Goal: Transaction & Acquisition: Purchase product/service

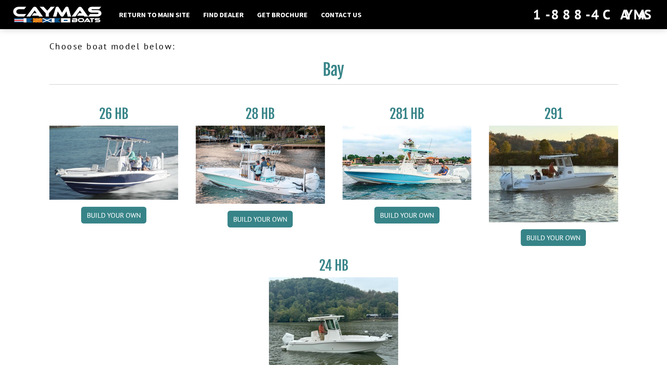
click at [509, 316] on div "26 HB Build your own 28 HB Build your own 281 HB Build your own 291 Build your …" at bounding box center [334, 251] width 586 height 317
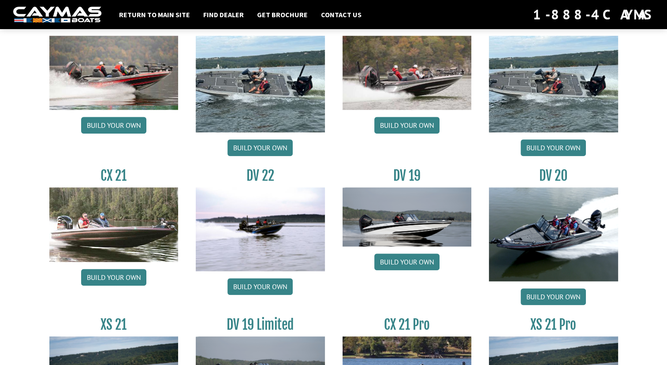
scroll to position [917, 0]
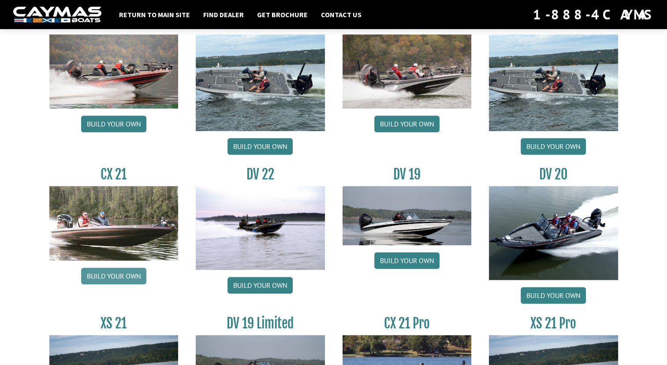
click at [109, 275] on link "Build your own" at bounding box center [113, 276] width 65 height 17
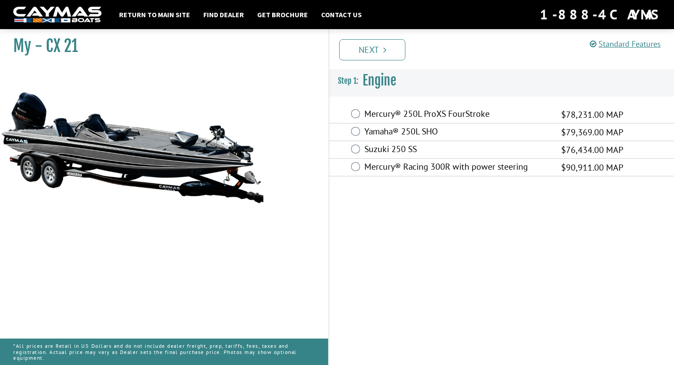
click at [449, 109] on label "Mercury® 250L ProXS FourStroke" at bounding box center [457, 114] width 186 height 13
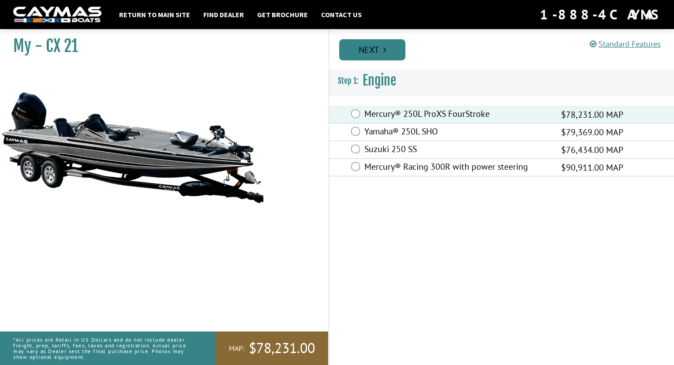
click at [396, 49] on link "Next" at bounding box center [372, 49] width 66 height 21
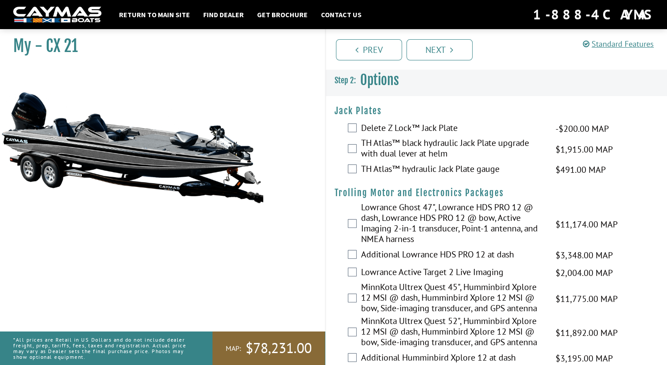
click at [430, 143] on label "TH Atlas™ black hydraulic Jack Plate upgrade with dual lever at helm" at bounding box center [453, 149] width 184 height 23
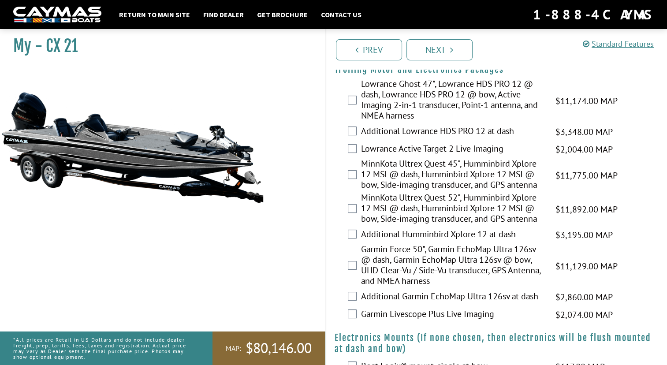
scroll to position [123, 0]
click at [408, 212] on label "MinnKota Ultrex Quest 52", Humminbird Xplore 12 MSI @ dash, Humminbird Xplore 1…" at bounding box center [453, 209] width 184 height 34
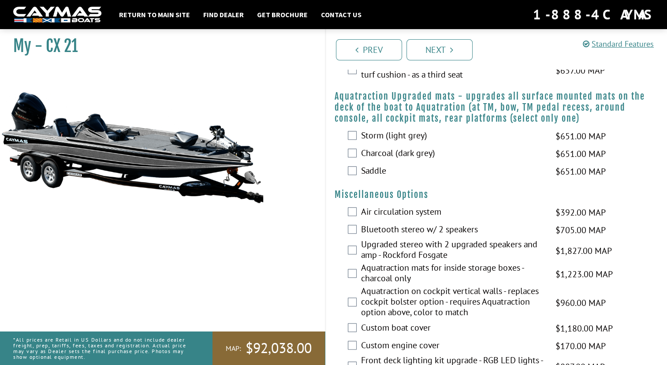
scroll to position [706, 0]
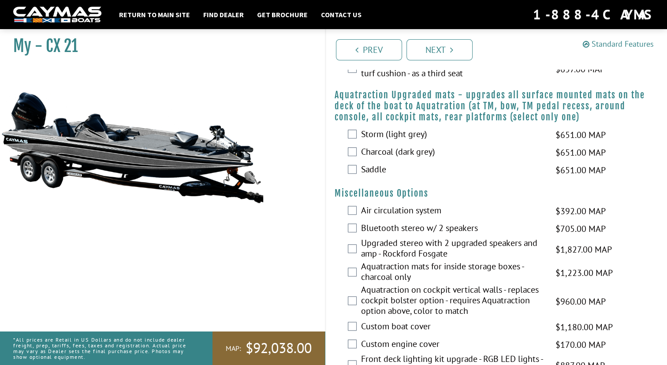
click at [605, 42] on link "Standard Features" at bounding box center [618, 44] width 71 height 10
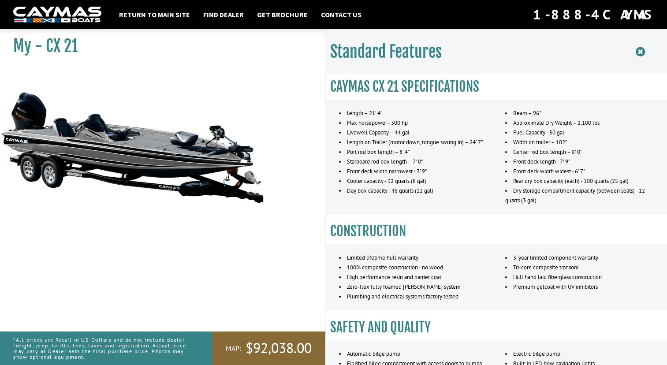
click at [642, 52] on icon at bounding box center [640, 51] width 9 height 11
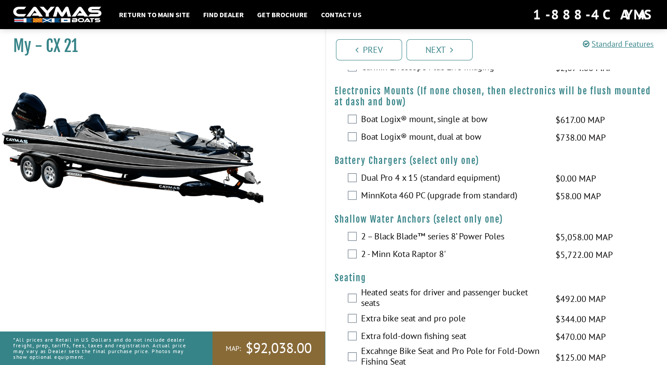
scroll to position [353, 0]
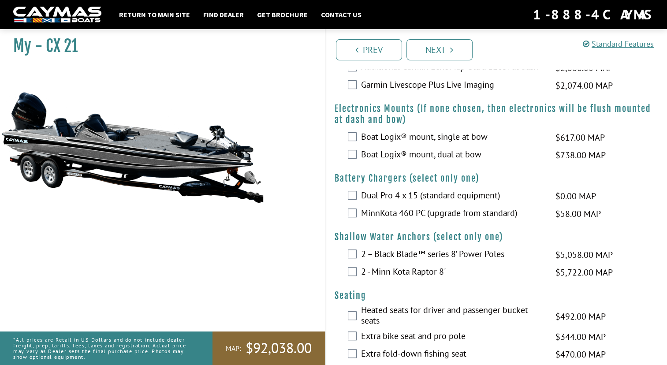
click at [406, 213] on label "MinnKota 460 PC (upgrade from standard)" at bounding box center [453, 214] width 184 height 13
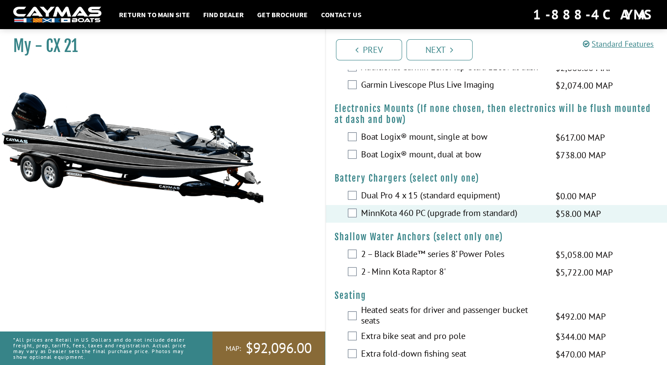
click at [12, 349] on div "*All prices are Retail in US Dollars and do not include dealer freight, prep, t…" at bounding box center [103, 349] width 206 height 34
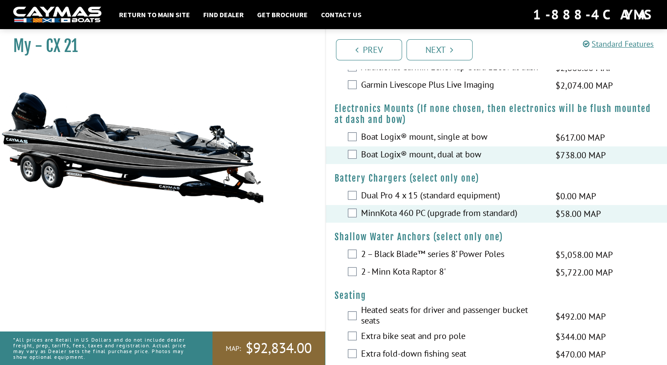
click at [655, 249] on div "2 – Black Blade™ series 8’ Power Poles $5,058.00 MAP $5,972.00 MSRP" at bounding box center [497, 255] width 342 height 18
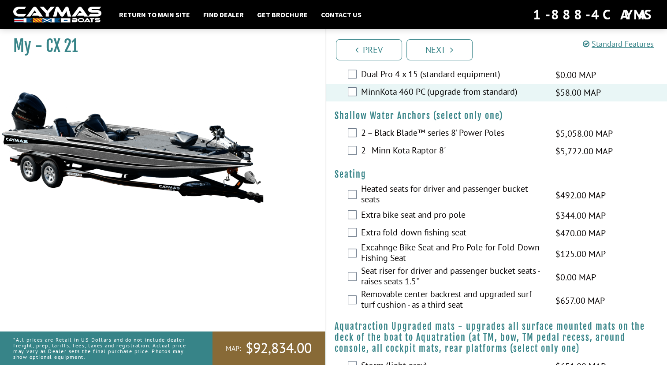
scroll to position [476, 0]
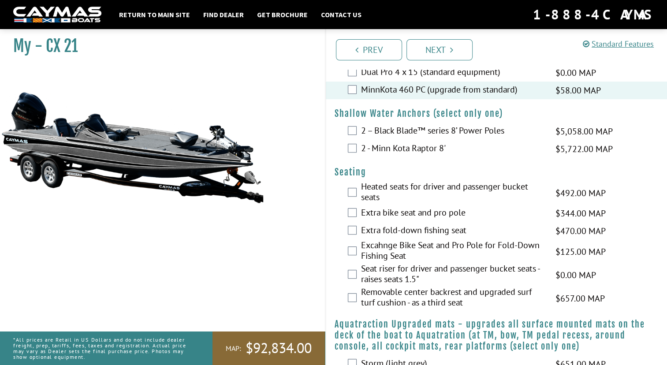
click at [650, 235] on div "Extra fold-down fishing seat $470.00 MAP $555.00 MSRP" at bounding box center [497, 231] width 342 height 18
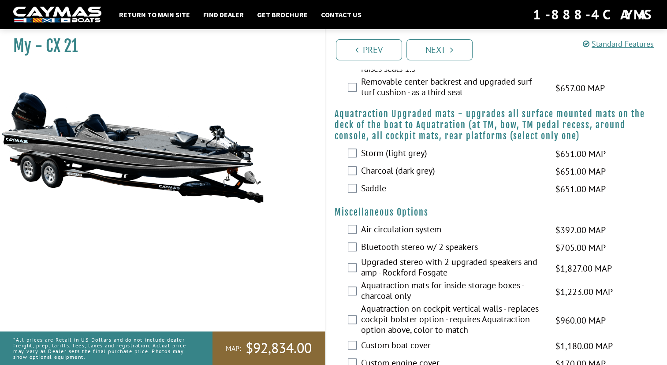
scroll to position [688, 0]
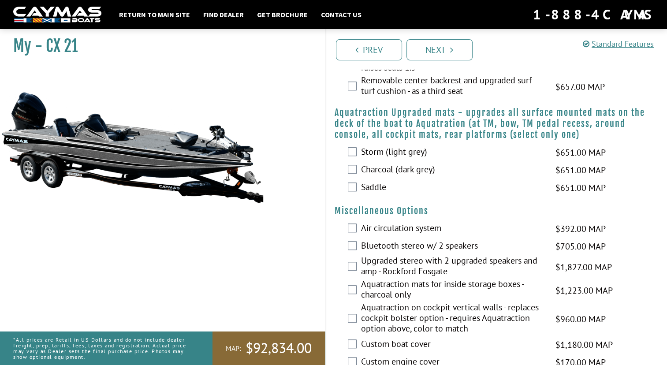
click at [453, 170] on label "Charcoal (dark grey)" at bounding box center [453, 170] width 184 height 13
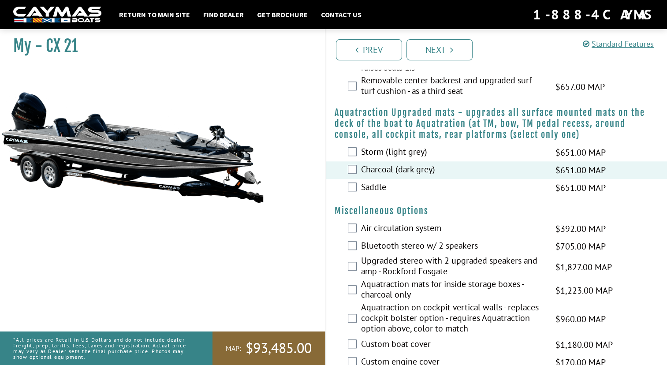
click at [653, 224] on div "Air circulation system $392.00 MAP $463.00 MSRP" at bounding box center [497, 229] width 342 height 18
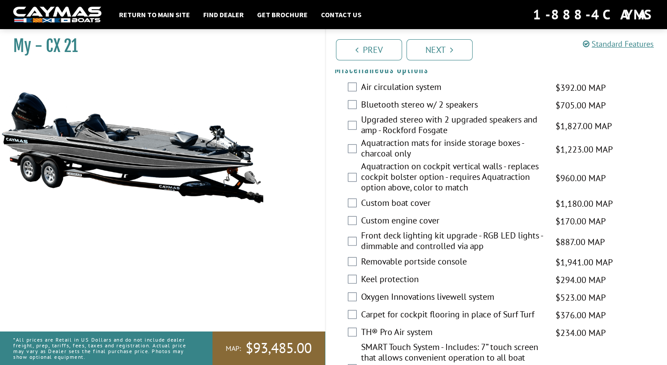
scroll to position [811, 0]
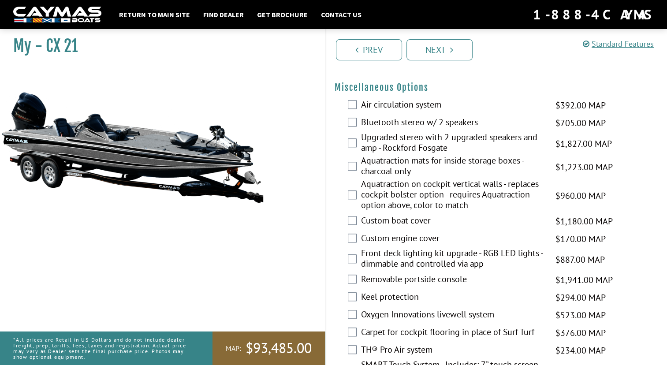
click at [411, 101] on label "Air circulation system" at bounding box center [453, 105] width 184 height 13
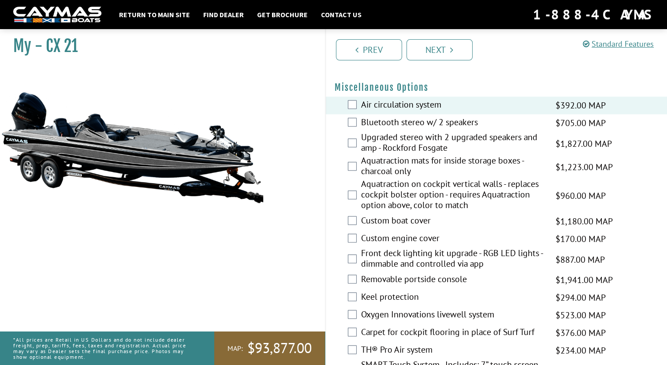
click at [432, 119] on label "Bluetooth stereo w/ 2 speakers" at bounding box center [453, 123] width 184 height 13
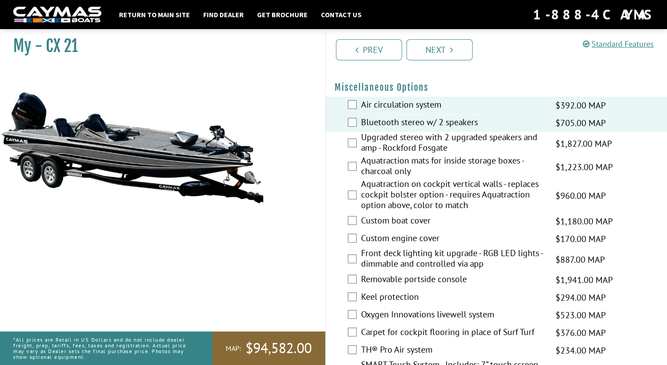
click at [436, 120] on label "Bluetooth stereo w/ 2 speakers" at bounding box center [453, 123] width 184 height 13
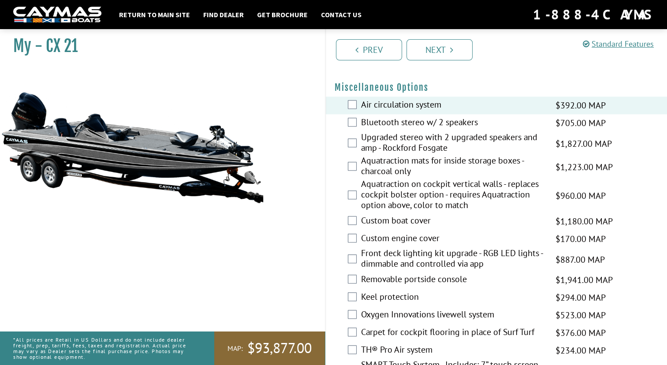
click at [434, 122] on label "Bluetooth stereo w/ 2 speakers" at bounding box center [453, 123] width 184 height 13
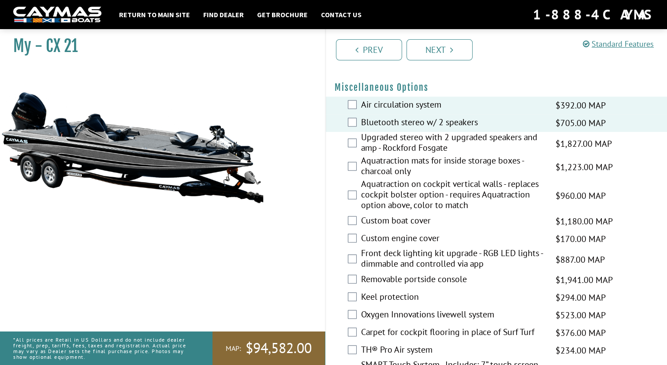
click at [425, 172] on label "Aquatraction mats for inside storage boxes - charcoal only" at bounding box center [453, 166] width 184 height 23
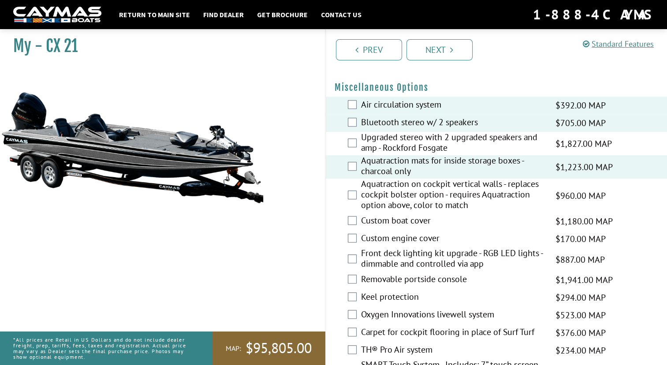
click at [418, 221] on label "Custom boat cover" at bounding box center [453, 221] width 184 height 13
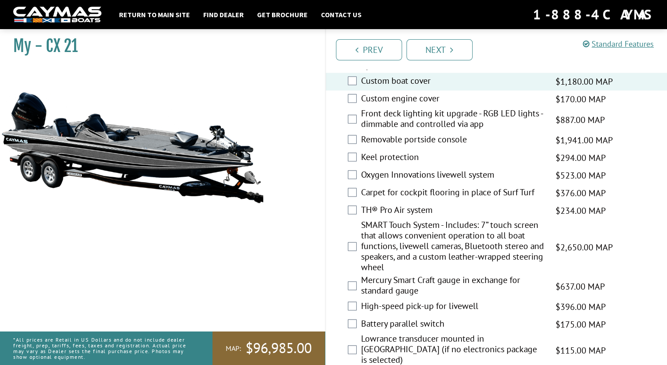
scroll to position [952, 0]
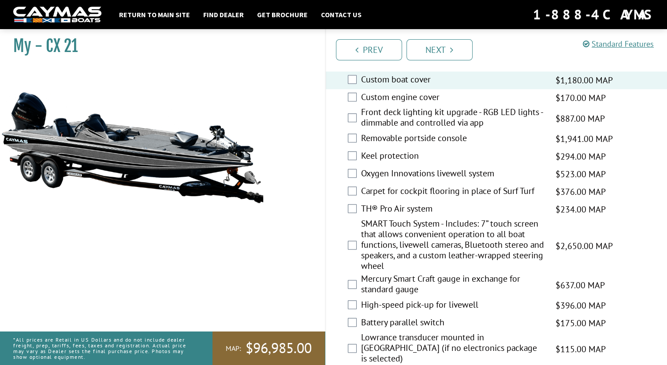
click at [435, 114] on label "Front deck lighting kit upgrade - RGB LED lights - dimmable and controlled via …" at bounding box center [453, 118] width 184 height 23
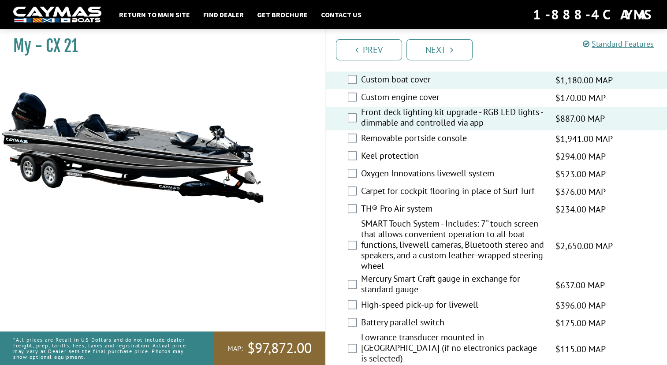
click at [393, 136] on label "Removable portside console" at bounding box center [453, 139] width 184 height 13
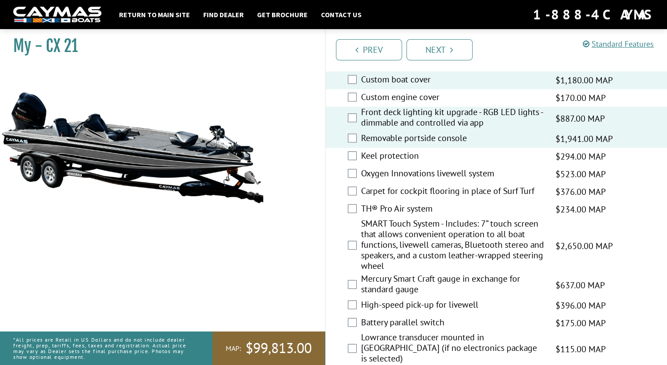
click at [389, 153] on label "Keel protection" at bounding box center [453, 156] width 184 height 13
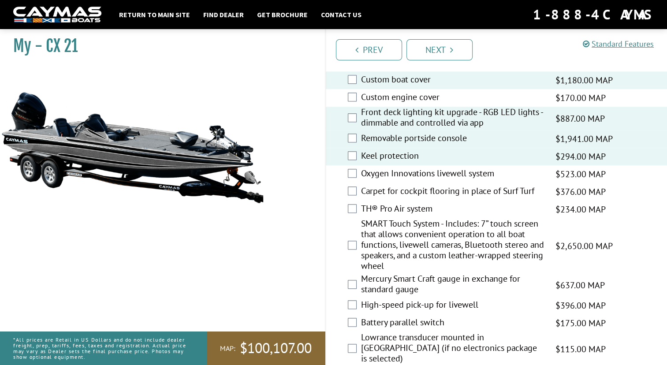
click at [394, 174] on label "Oxygen Innovations livewell system" at bounding box center [453, 174] width 184 height 13
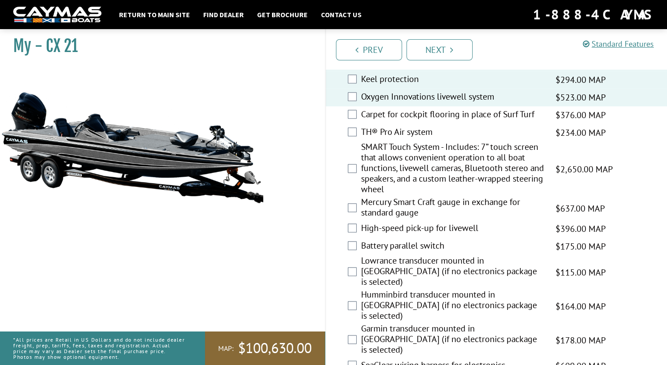
scroll to position [1041, 0]
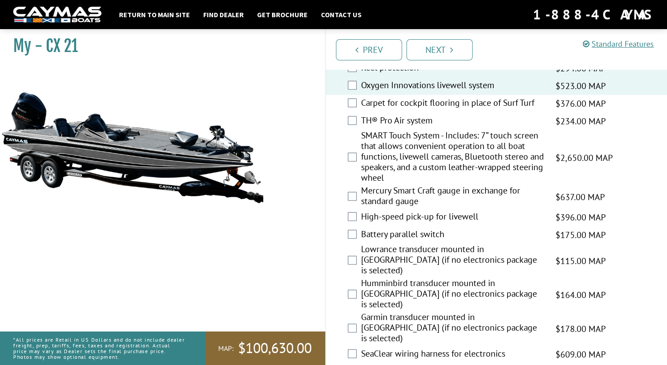
click at [394, 120] on label "TH® Pro Air system" at bounding box center [453, 121] width 184 height 13
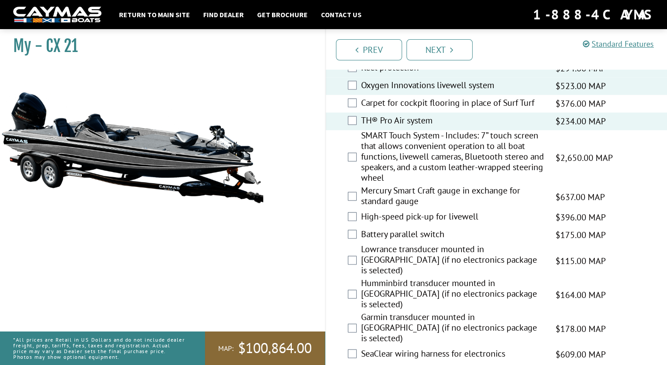
click at [389, 156] on label "SMART Touch System - Includes: 7” touch screen that allows convenient operation…" at bounding box center [453, 157] width 184 height 55
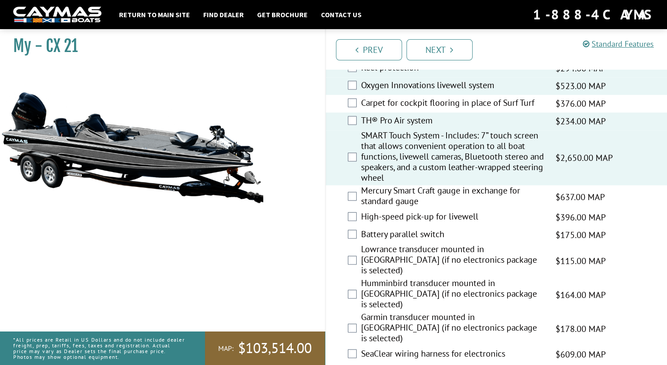
click at [393, 176] on label "SMART Touch System - Includes: 7” touch screen that allows convenient operation…" at bounding box center [453, 157] width 184 height 55
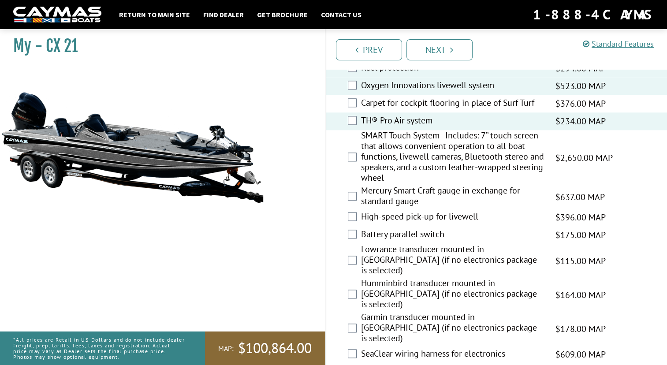
click at [381, 162] on label "SMART Touch System - Includes: 7” touch screen that allows convenient operation…" at bounding box center [453, 157] width 184 height 55
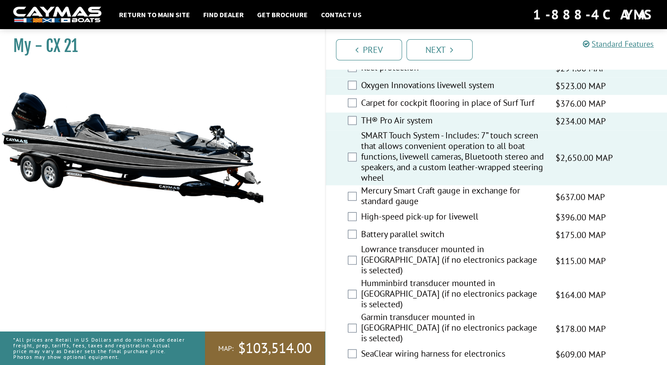
click at [386, 191] on label "Mercury Smart Craft gauge in exchange for standard gauge" at bounding box center [453, 196] width 184 height 23
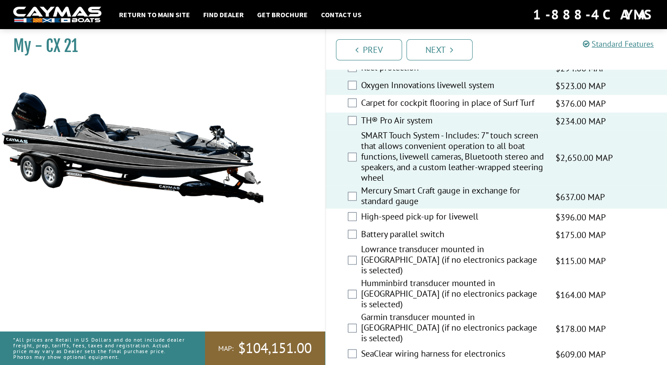
click at [387, 229] on label "Battery parallel switch" at bounding box center [453, 235] width 184 height 13
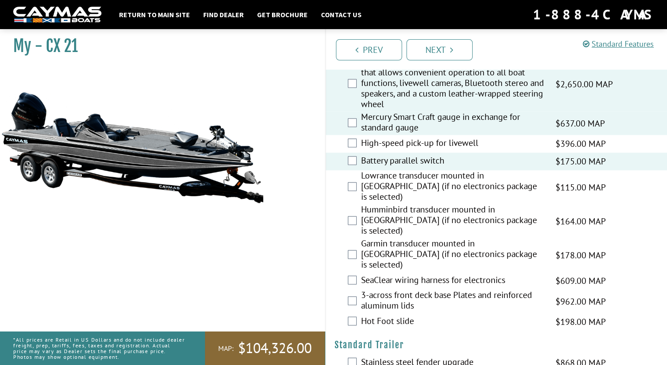
scroll to position [1129, 0]
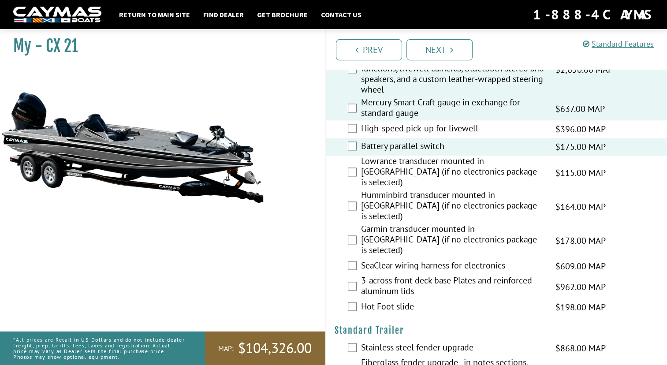
click at [371, 260] on label "SeaClear wiring harness for electronics" at bounding box center [453, 266] width 184 height 13
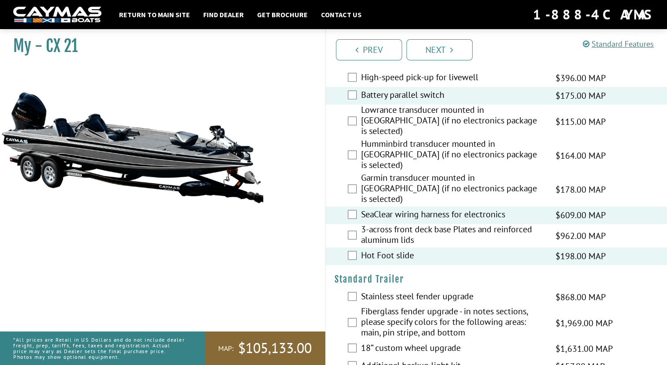
scroll to position [1182, 0]
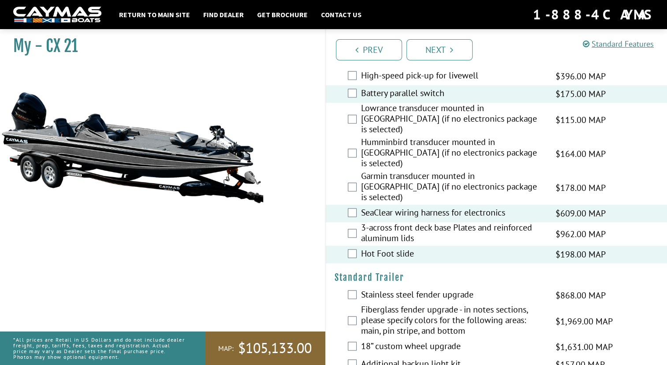
click at [364, 78] on label "High-speed pick-up for livewell" at bounding box center [453, 76] width 184 height 13
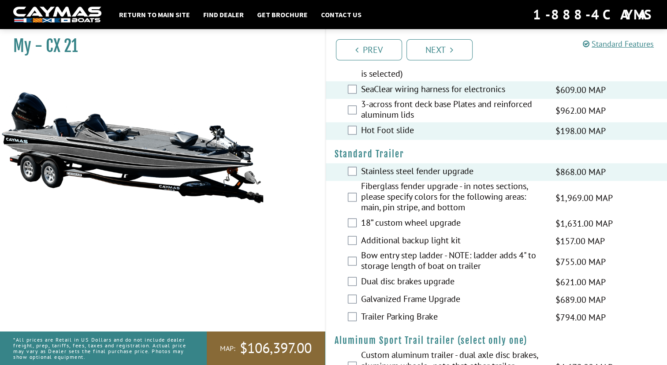
scroll to position [1307, 0]
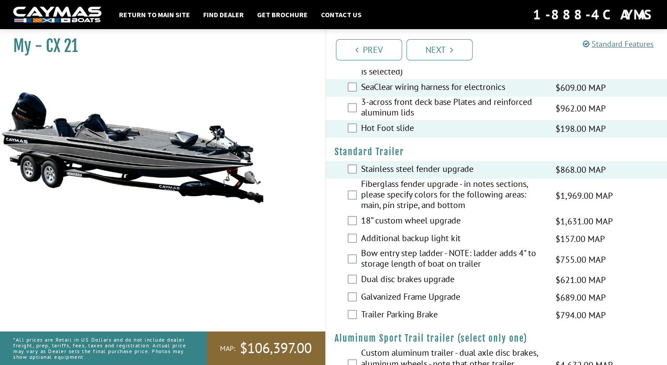
click at [425, 248] on label "Bow entry step ladder - NOTE: ladder adds 4" to storage length of boat on trail…" at bounding box center [453, 259] width 184 height 23
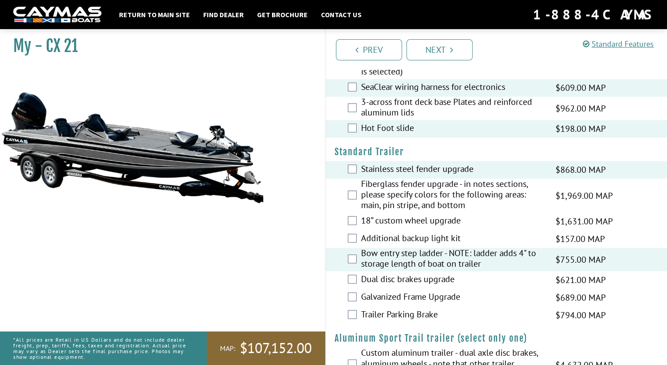
click at [430, 233] on label "Additional backup light kit" at bounding box center [453, 239] width 184 height 13
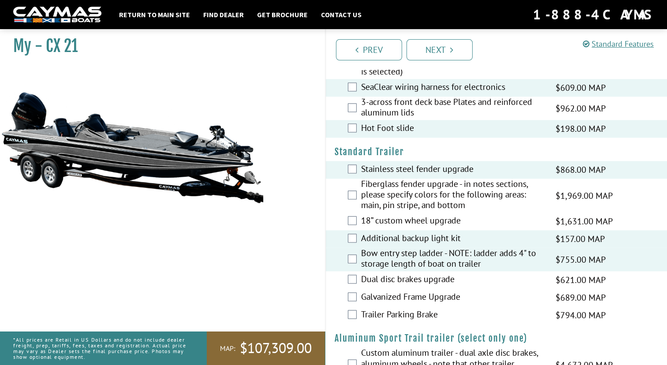
click at [410, 309] on label "Trailer Parking Brake" at bounding box center [453, 315] width 184 height 13
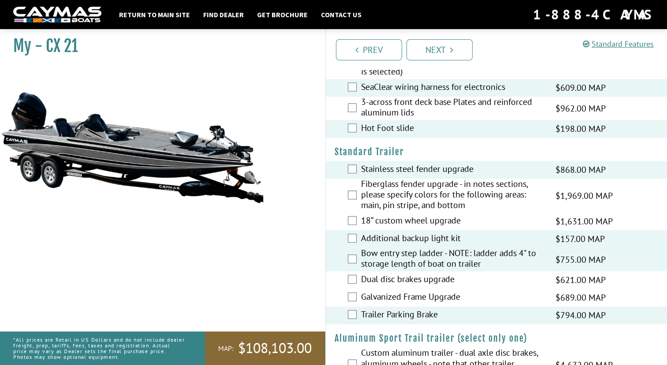
click at [410, 309] on label "Trailer Parking Brake" at bounding box center [453, 315] width 184 height 13
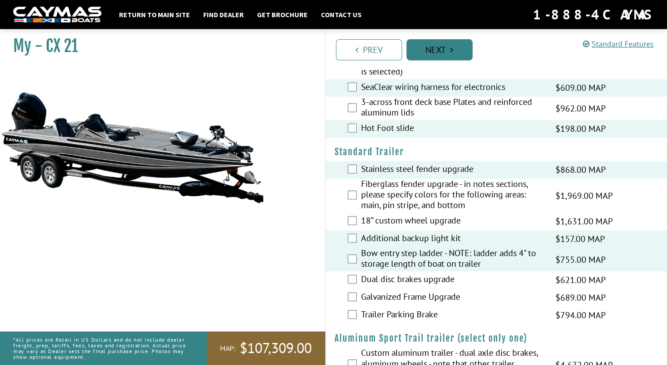
click at [444, 41] on link "Next" at bounding box center [440, 49] width 66 height 21
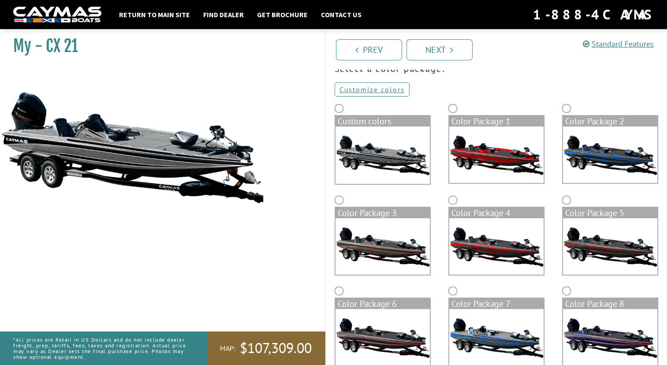
scroll to position [35, 0]
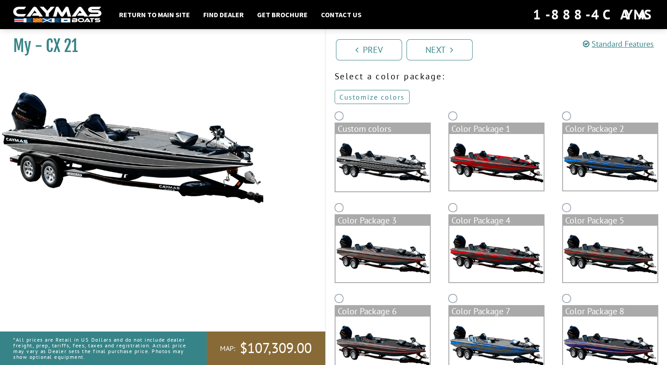
click at [360, 95] on link "Customize colors" at bounding box center [372, 97] width 75 height 14
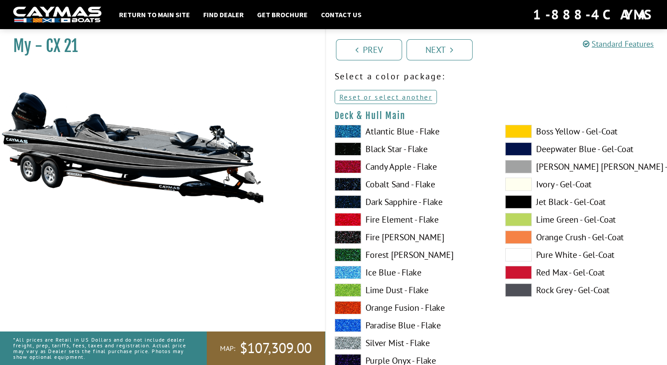
click at [351, 148] on span at bounding box center [348, 148] width 26 height 13
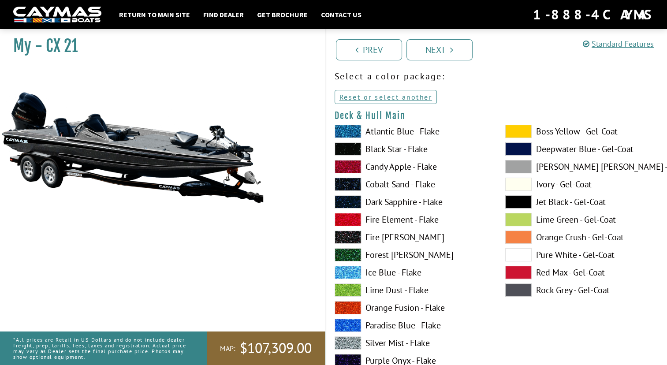
click at [382, 342] on label "Silver Mist - Flake" at bounding box center [411, 342] width 153 height 13
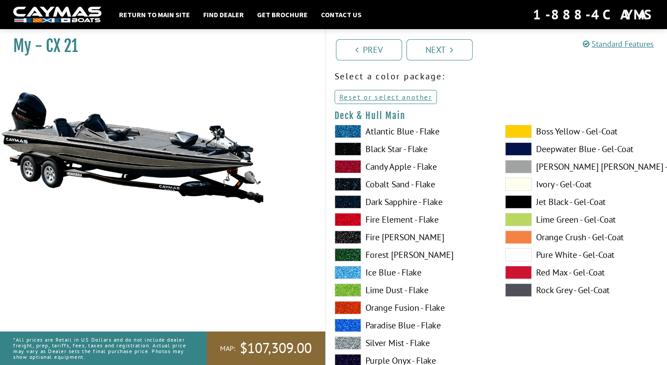
click at [351, 339] on span at bounding box center [348, 342] width 26 height 13
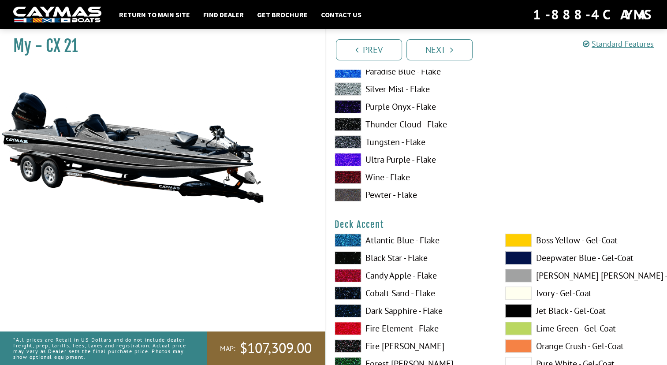
scroll to position [353, 0]
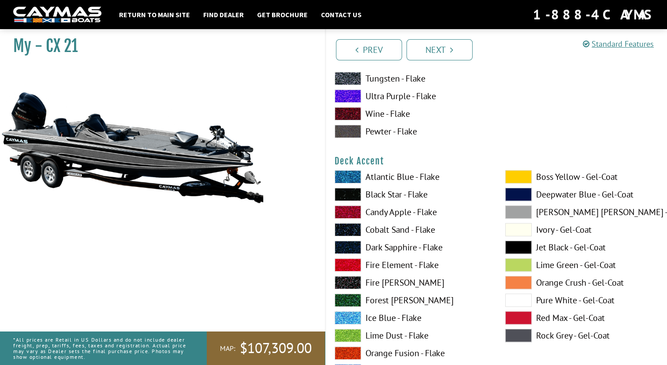
click at [352, 210] on span at bounding box center [348, 211] width 26 height 13
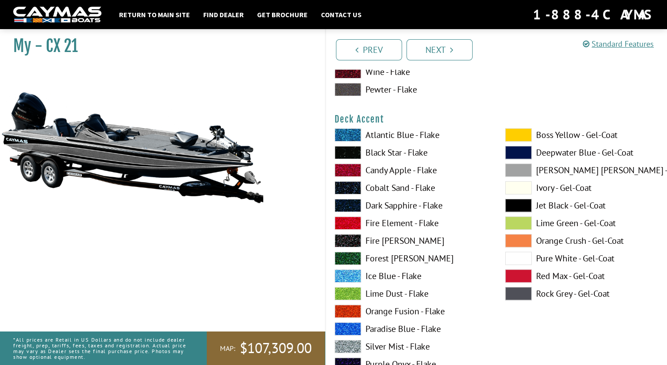
scroll to position [406, 0]
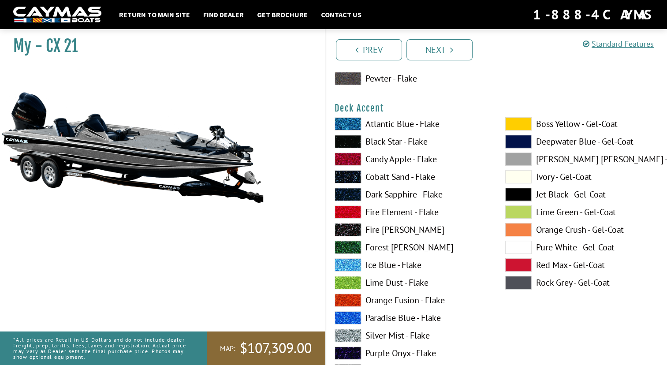
click at [352, 335] on span at bounding box center [348, 335] width 26 height 13
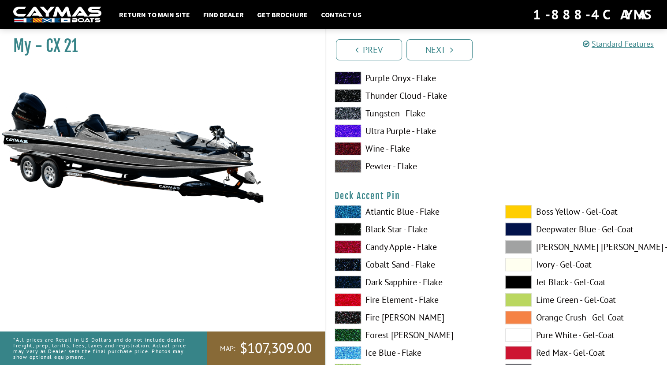
scroll to position [706, 0]
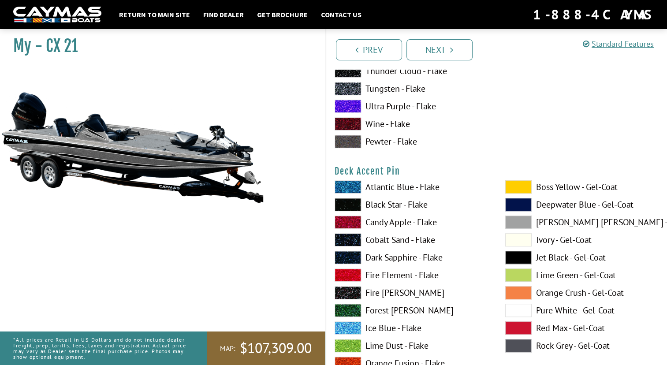
click at [351, 274] on span at bounding box center [348, 275] width 26 height 13
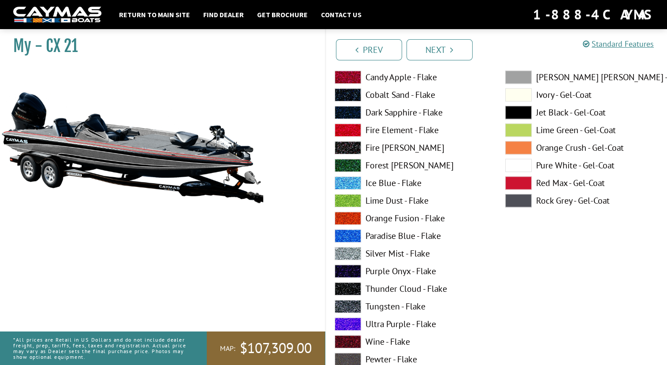
scroll to position [864, 0]
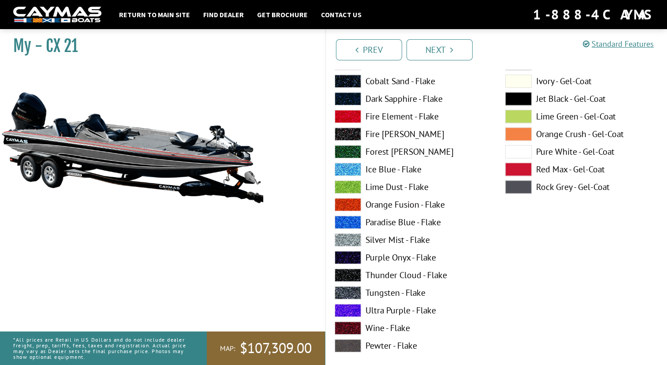
click at [356, 325] on span at bounding box center [348, 327] width 26 height 13
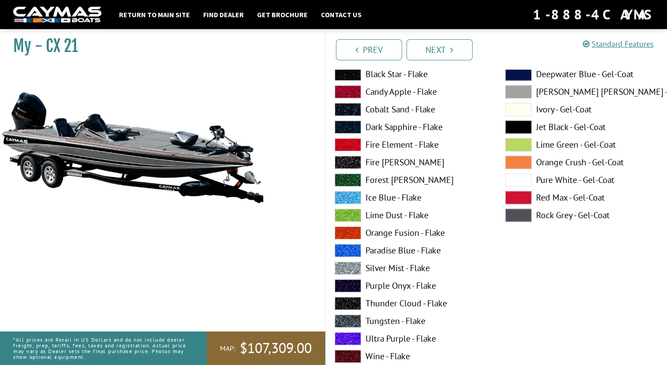
scroll to position [1199, 0]
click at [347, 263] on span at bounding box center [348, 267] width 26 height 13
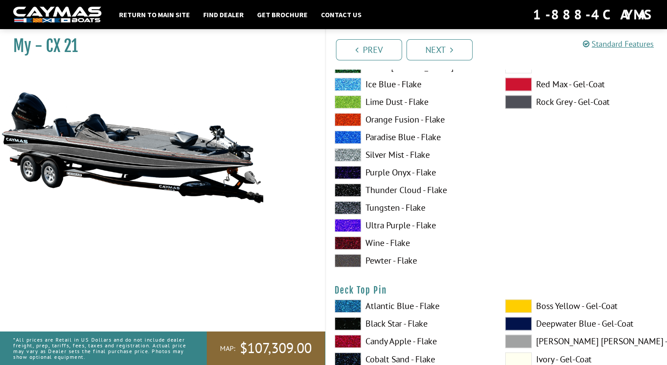
scroll to position [1340, 0]
